Goal: Check status: Check status

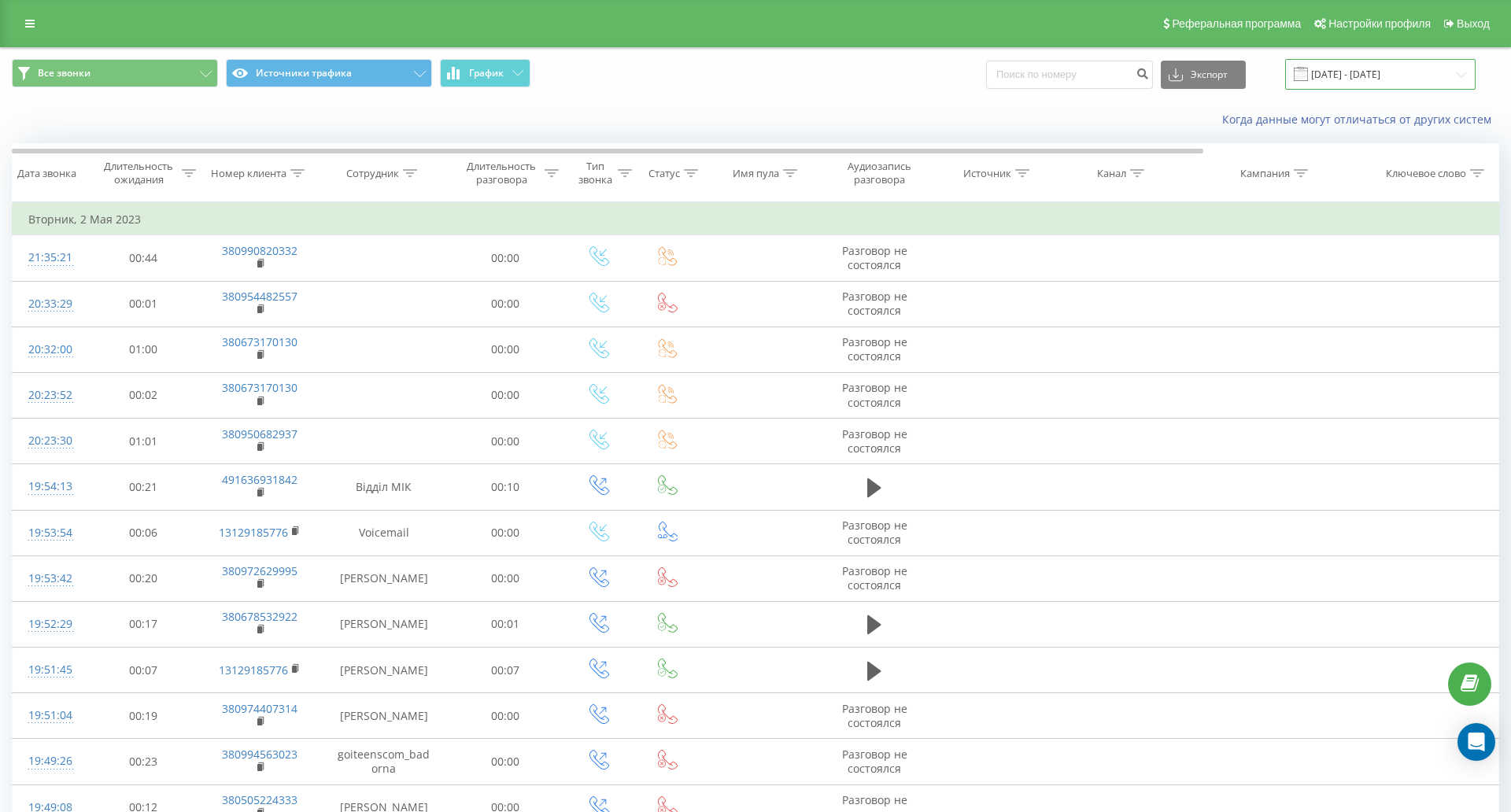
click at [1285, 76] on input "[DATE] - [DATE]" at bounding box center [1380, 74] width 190 height 30
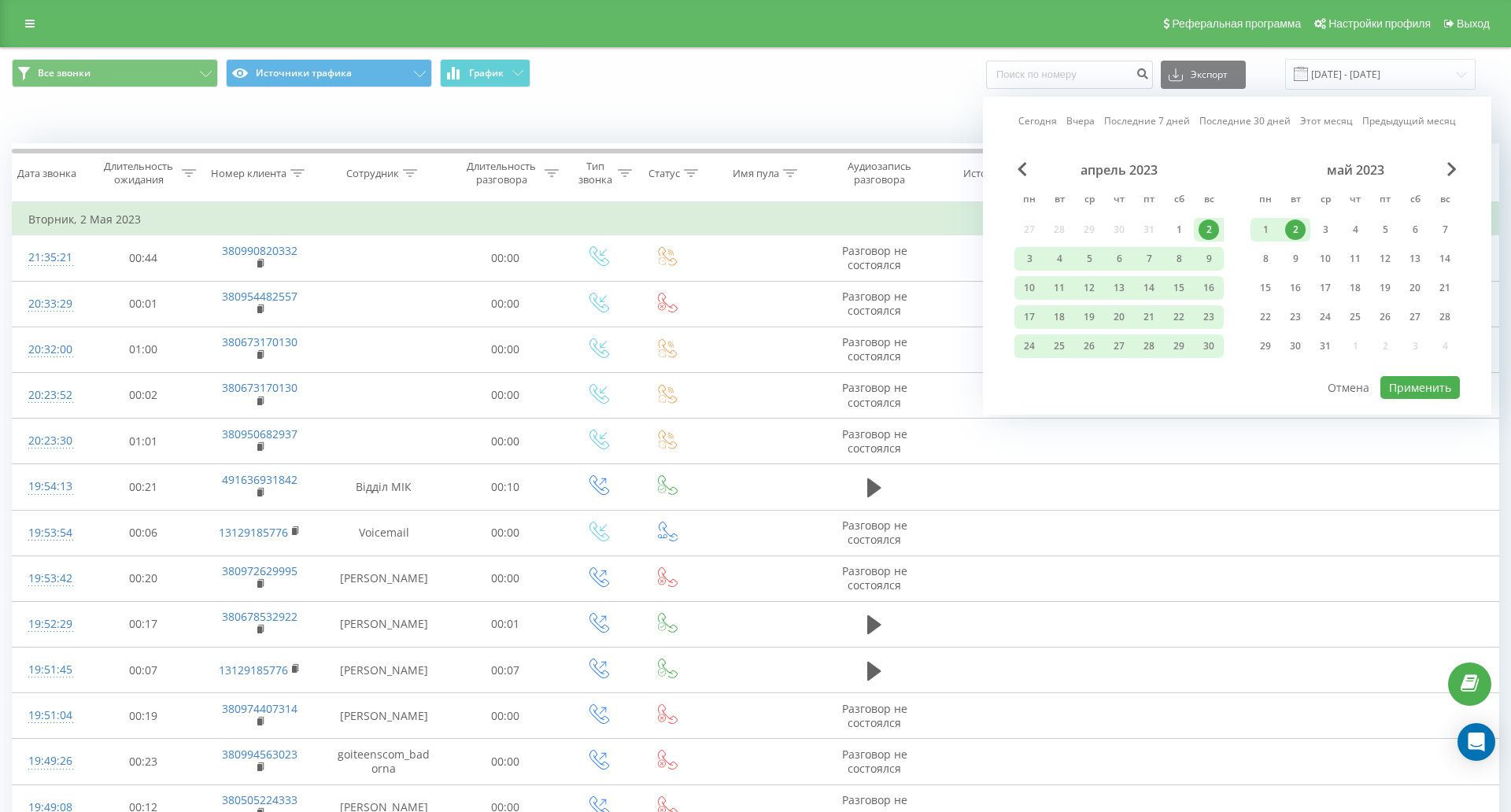
click at [1018, 124] on link "Сегодня" at bounding box center [1037, 121] width 39 height 15
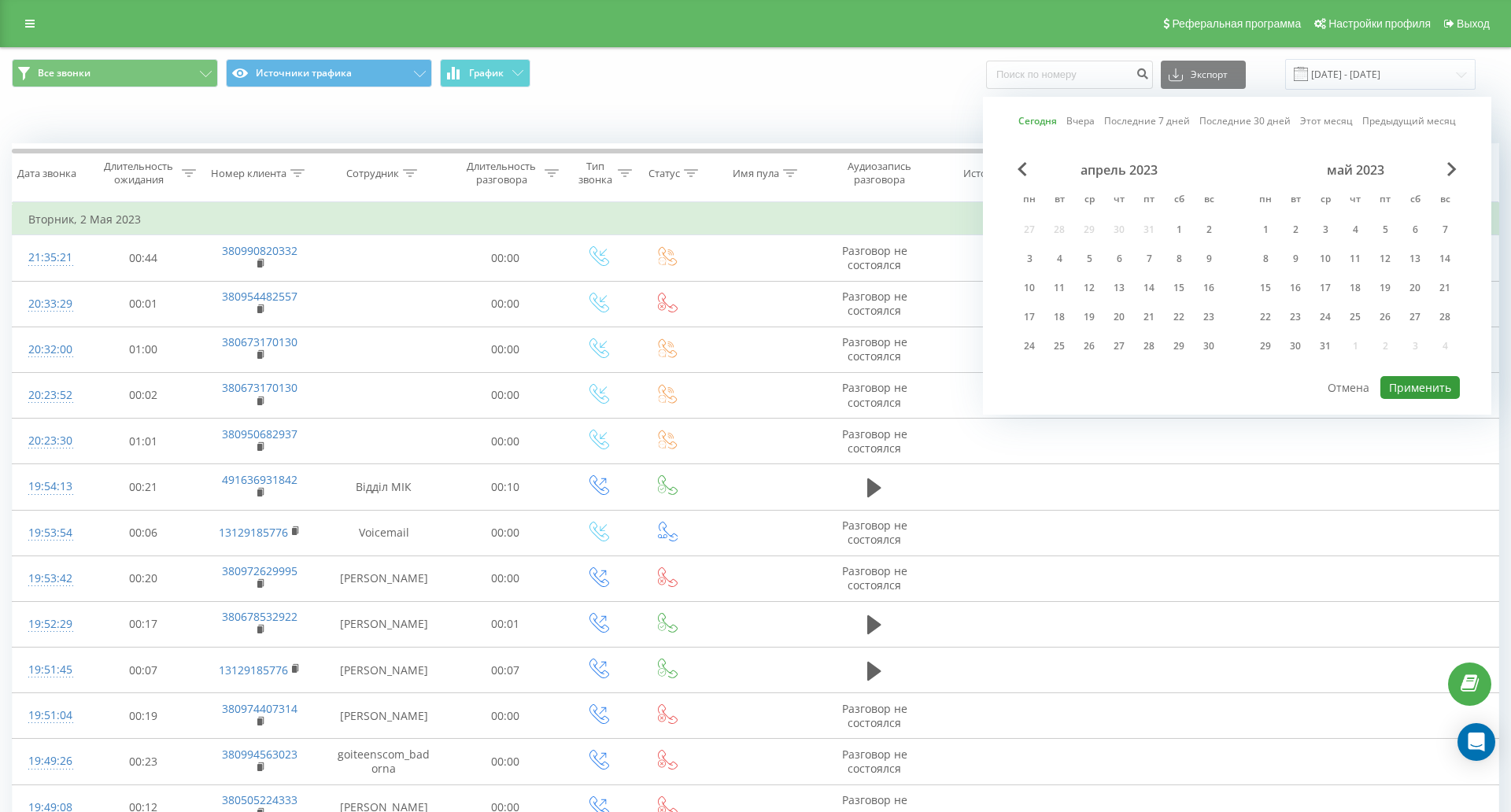
click at [1380, 386] on button "Применить" at bounding box center [1419, 387] width 80 height 23
type input "[DATE] - [DATE]"
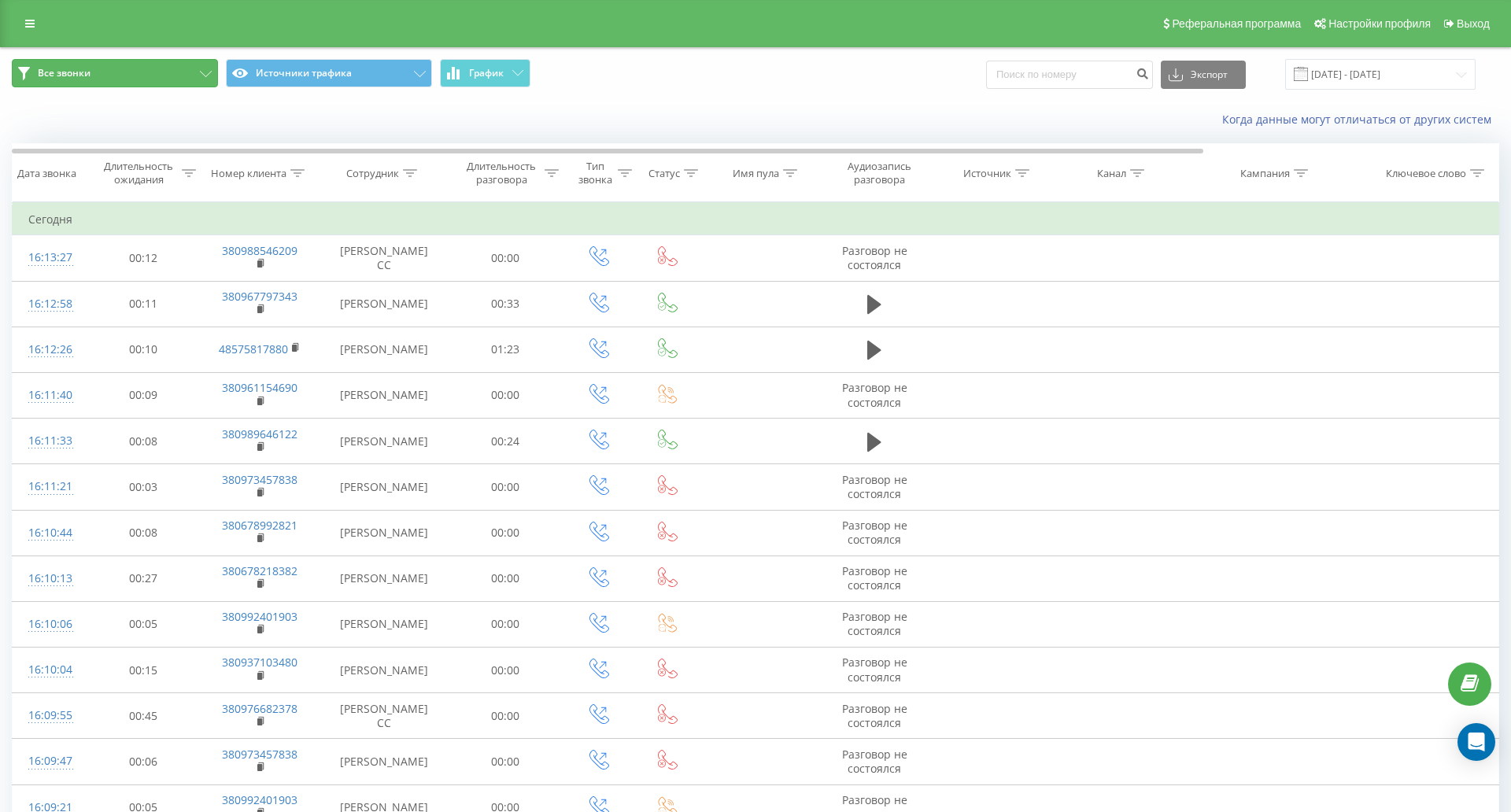
click at [177, 74] on button "Все звонки" at bounding box center [114, 73] width 206 height 29
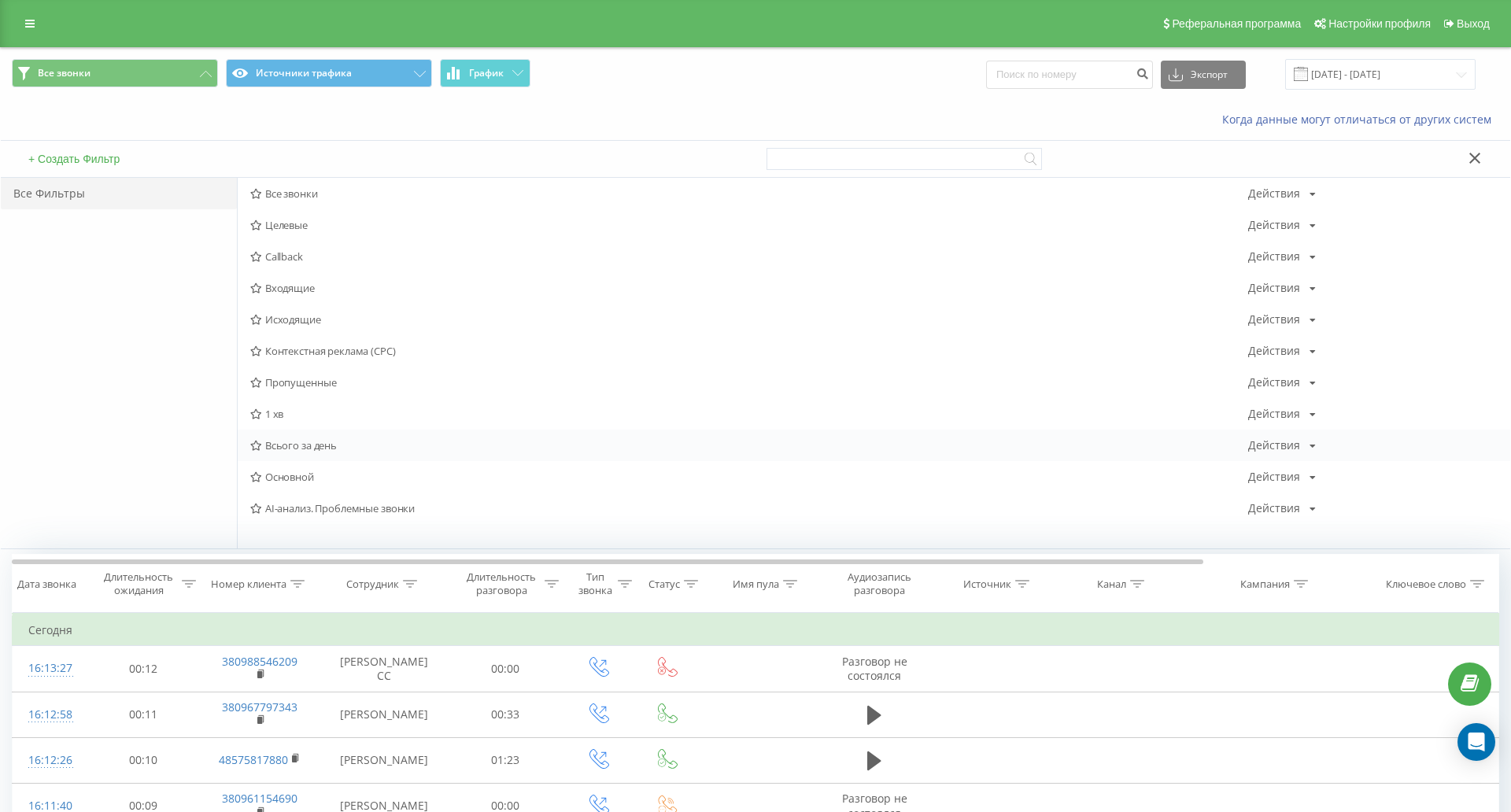
click at [301, 451] on span "Всього за день" at bounding box center [749, 445] width 997 height 11
